Goal: Task Accomplishment & Management: Use online tool/utility

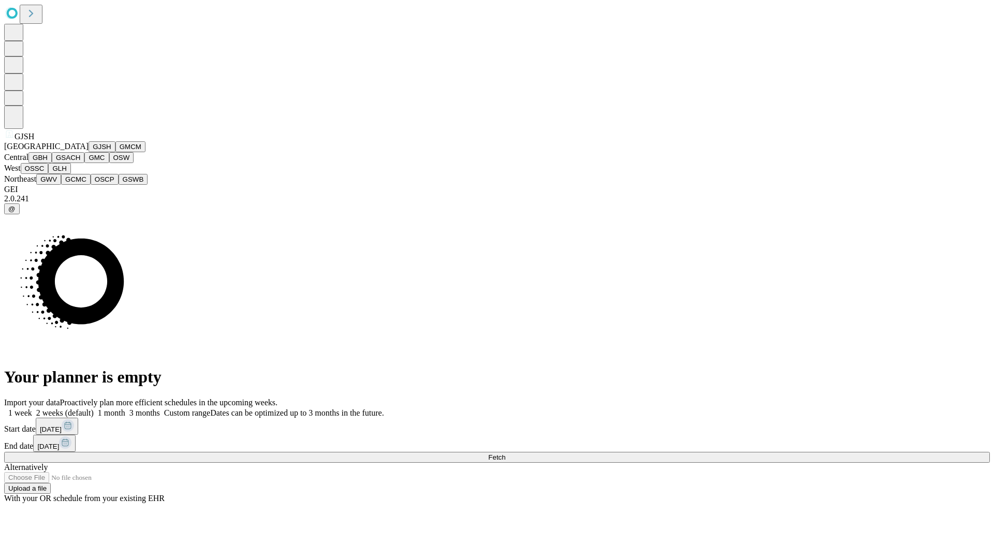
click at [89, 152] on button "GJSH" at bounding box center [102, 146] width 27 height 11
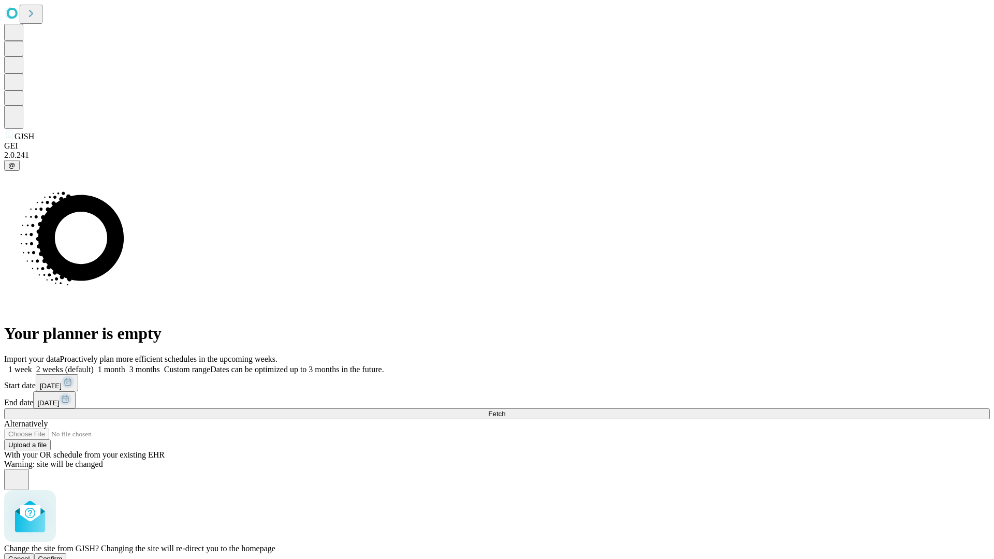
click at [63, 555] on span "Confirm" at bounding box center [50, 559] width 24 height 8
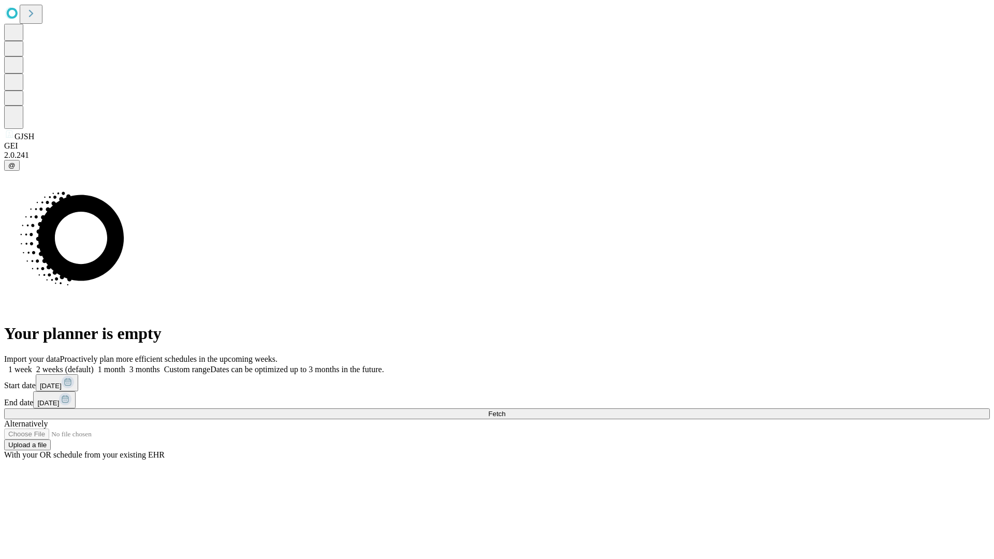
click at [94, 365] on label "2 weeks (default)" at bounding box center [63, 369] width 62 height 9
click at [505, 410] on span "Fetch" at bounding box center [496, 414] width 17 height 8
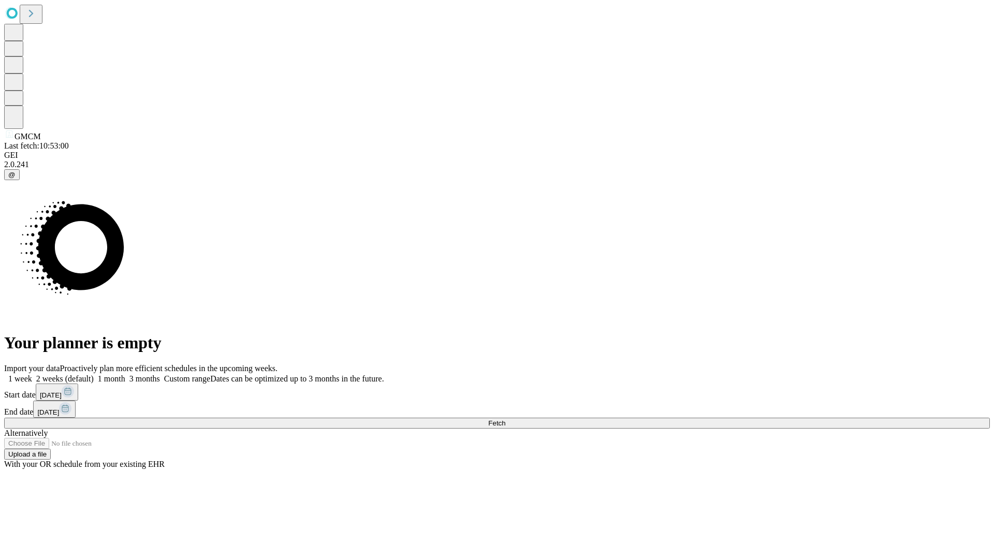
click at [94, 374] on label "2 weeks (default)" at bounding box center [63, 378] width 62 height 9
click at [505, 419] on span "Fetch" at bounding box center [496, 423] width 17 height 8
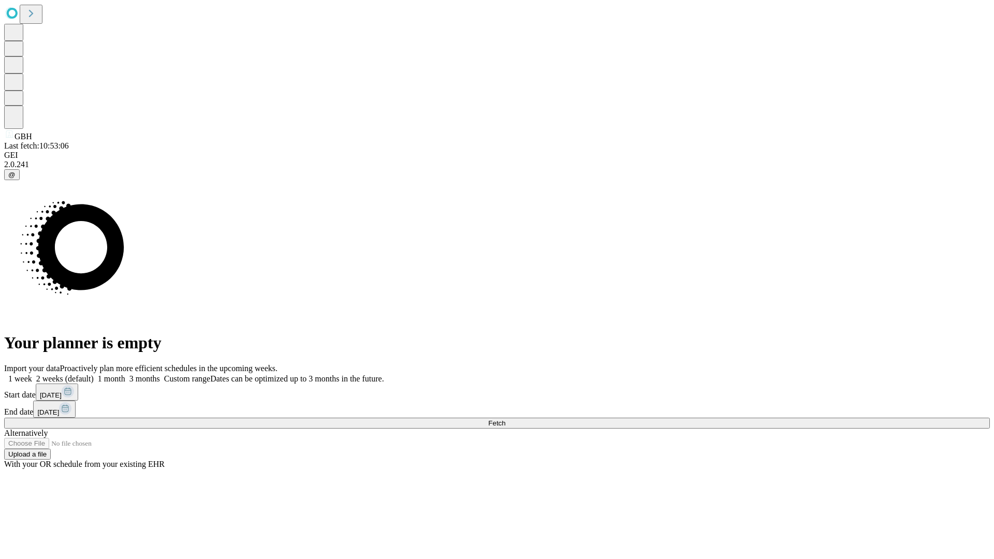
click at [94, 374] on label "2 weeks (default)" at bounding box center [63, 378] width 62 height 9
click at [505, 419] on span "Fetch" at bounding box center [496, 423] width 17 height 8
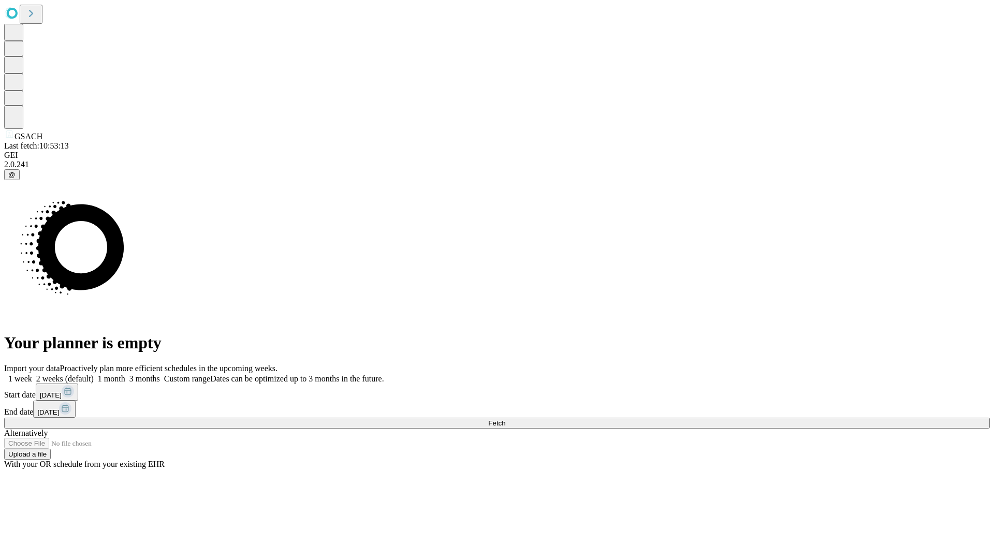
click at [94, 374] on label "2 weeks (default)" at bounding box center [63, 378] width 62 height 9
click at [505, 419] on span "Fetch" at bounding box center [496, 423] width 17 height 8
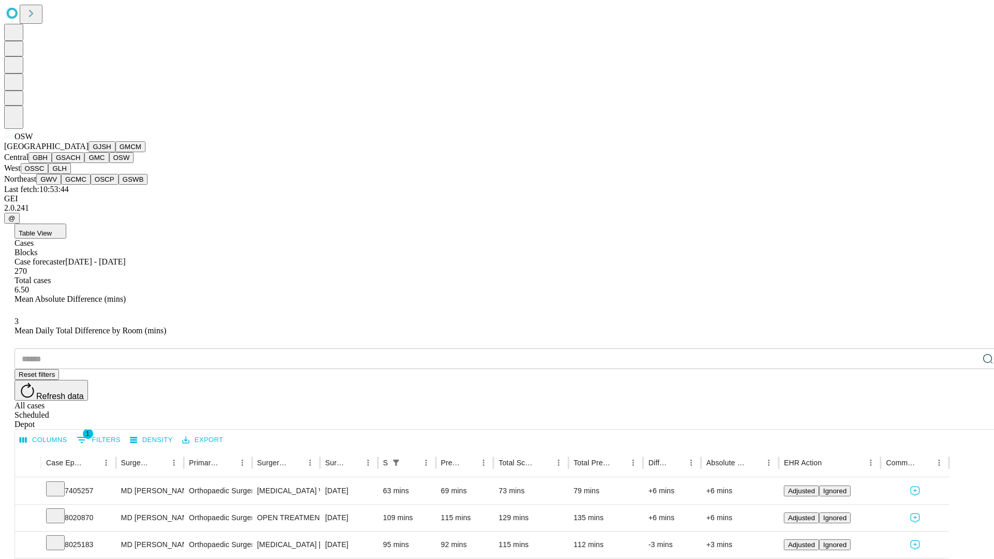
click at [49, 174] on button "OSSC" at bounding box center [35, 168] width 28 height 11
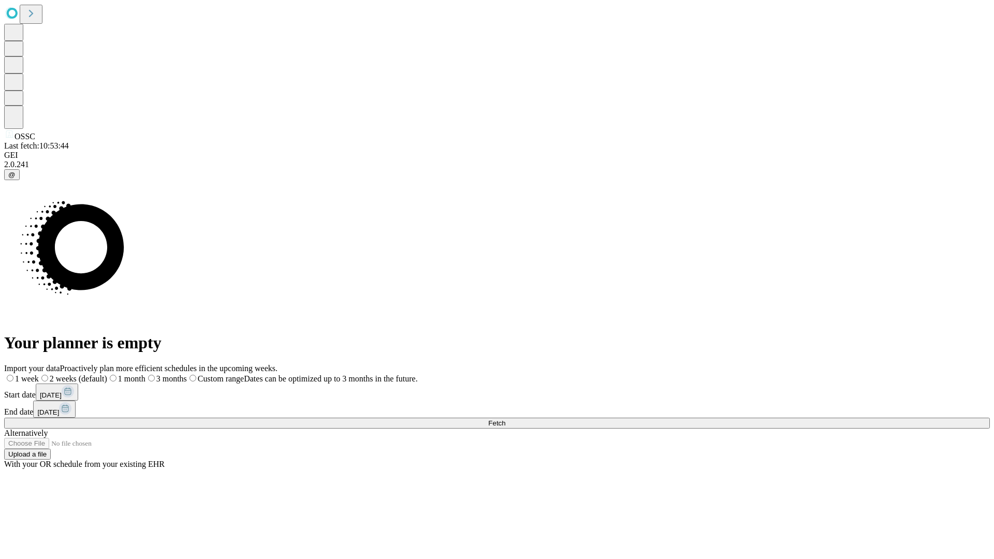
click at [107, 374] on label "2 weeks (default)" at bounding box center [73, 378] width 68 height 9
click at [505, 419] on span "Fetch" at bounding box center [496, 423] width 17 height 8
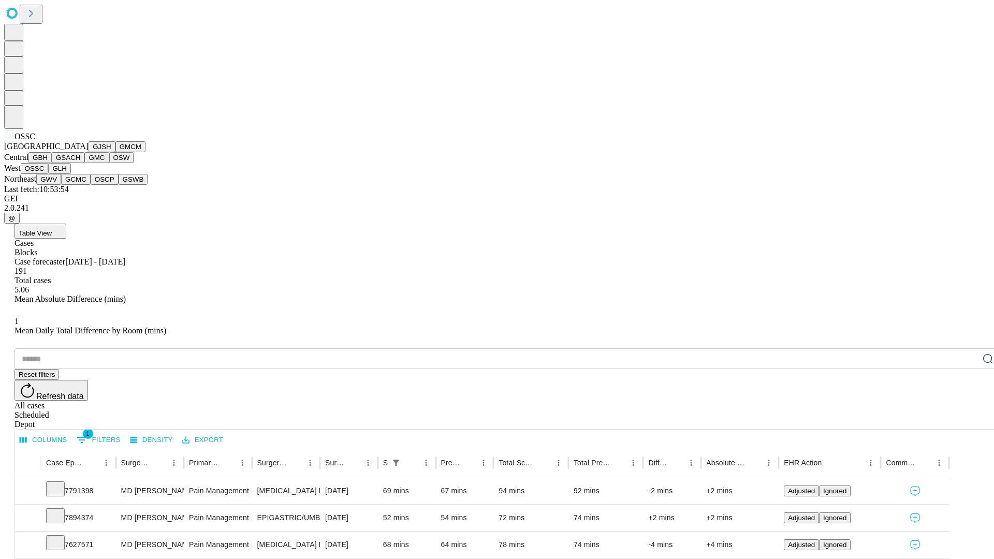
click at [70, 174] on button "GLH" at bounding box center [59, 168] width 22 height 11
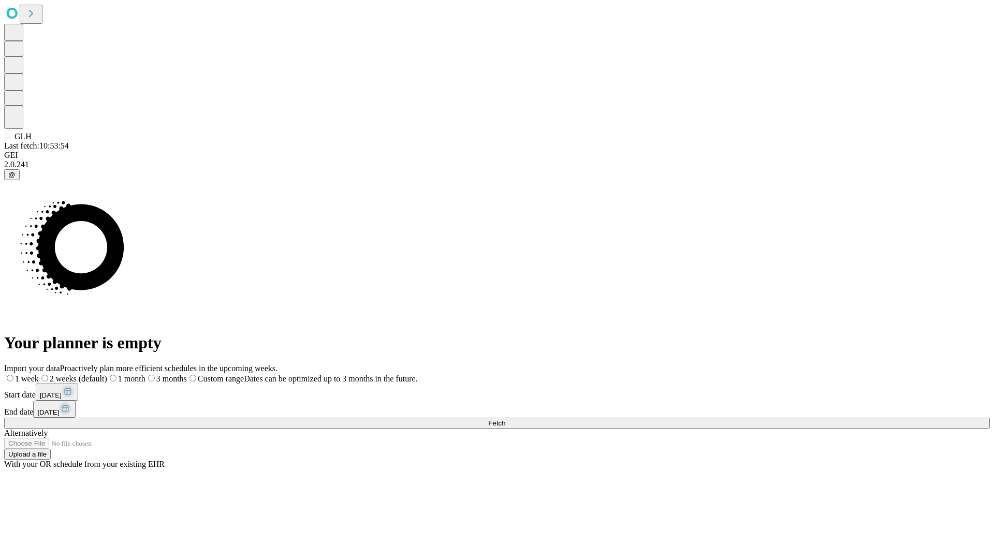
click at [505, 419] on span "Fetch" at bounding box center [496, 423] width 17 height 8
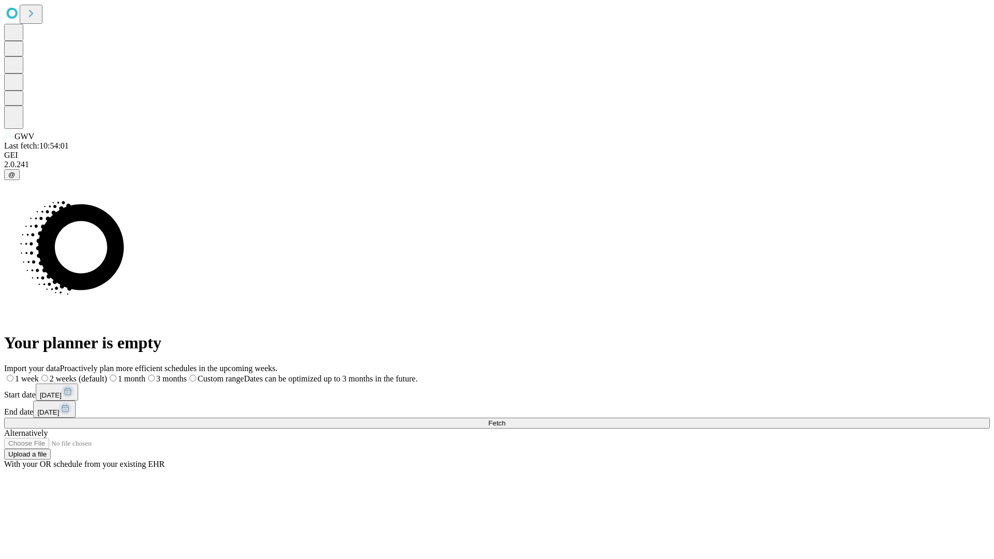
click at [107, 374] on label "2 weeks (default)" at bounding box center [73, 378] width 68 height 9
click at [505, 419] on span "Fetch" at bounding box center [496, 423] width 17 height 8
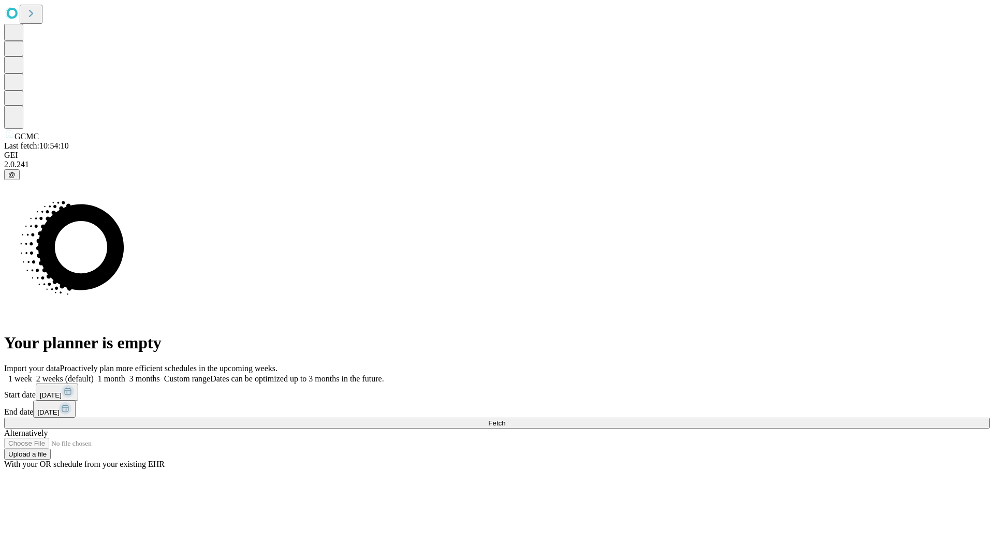
click at [94, 374] on label "2 weeks (default)" at bounding box center [63, 378] width 62 height 9
click at [505, 419] on span "Fetch" at bounding box center [496, 423] width 17 height 8
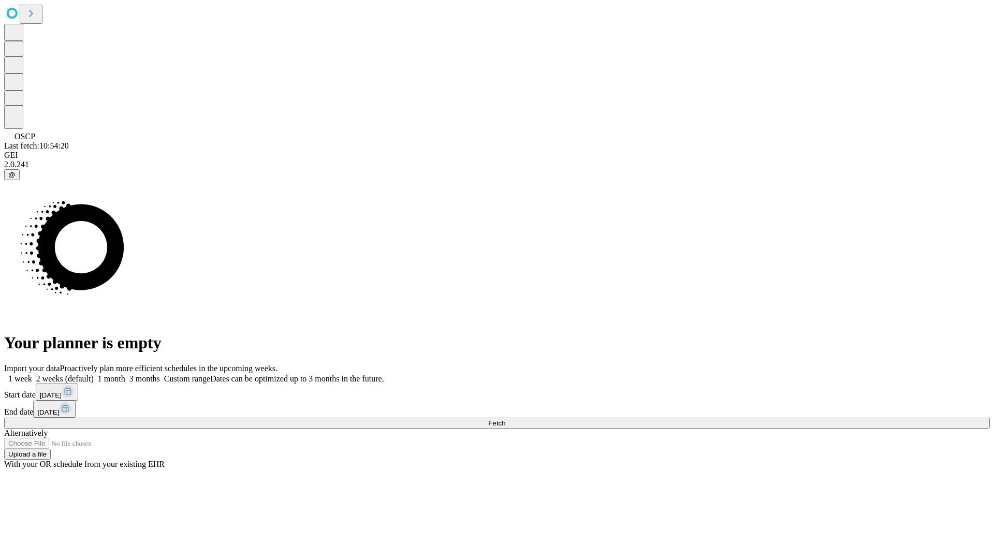
click at [94, 374] on label "2 weeks (default)" at bounding box center [63, 378] width 62 height 9
click at [505, 419] on span "Fetch" at bounding box center [496, 423] width 17 height 8
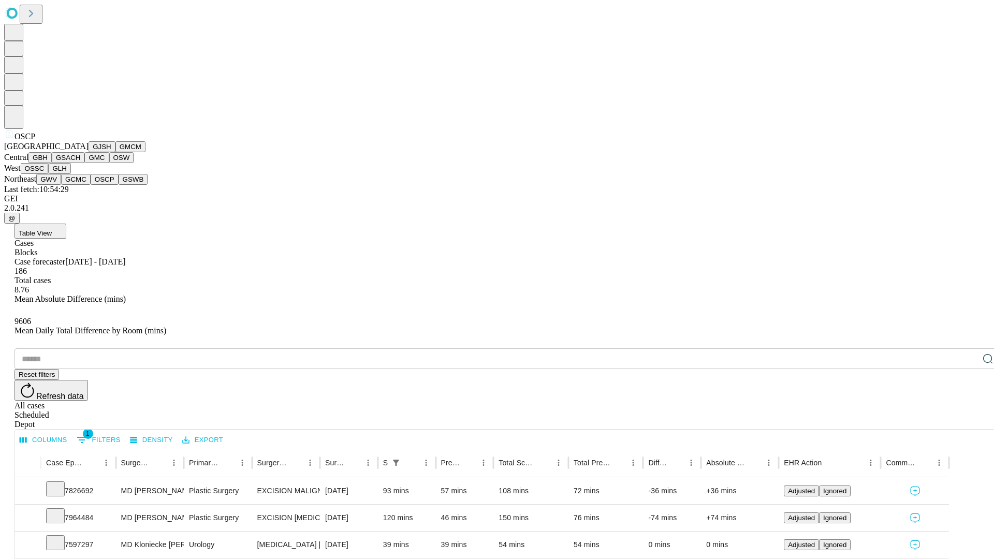
click at [119, 185] on button "GSWB" at bounding box center [134, 179] width 30 height 11
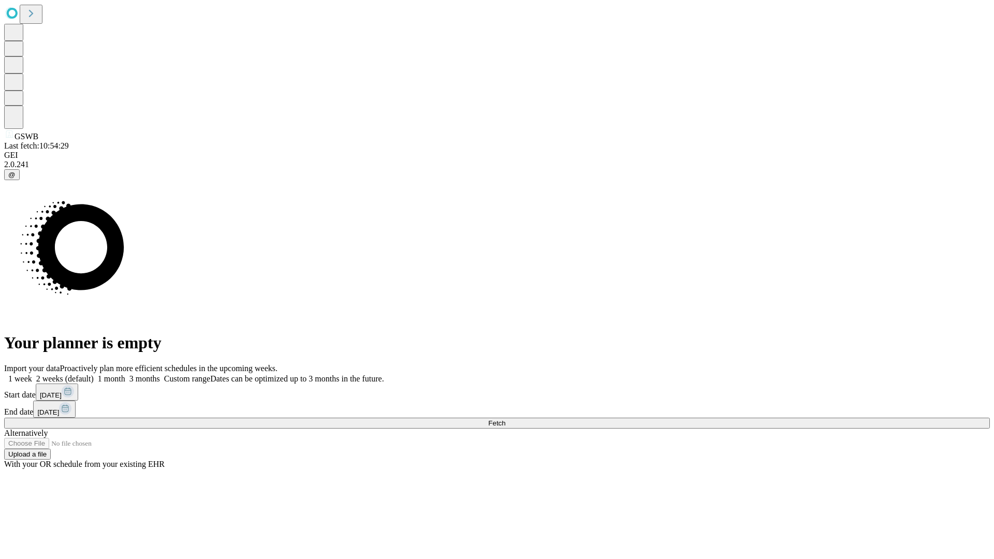
click at [94, 374] on label "2 weeks (default)" at bounding box center [63, 378] width 62 height 9
click at [505, 419] on span "Fetch" at bounding box center [496, 423] width 17 height 8
